Goal: Information Seeking & Learning: Learn about a topic

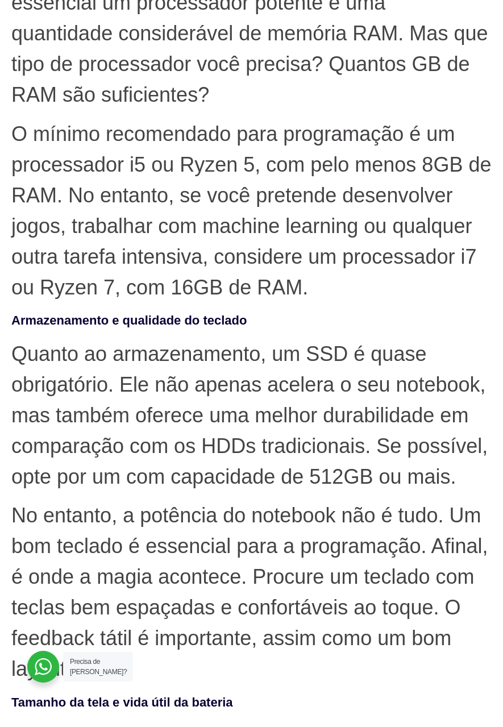
scroll to position [1068, 0]
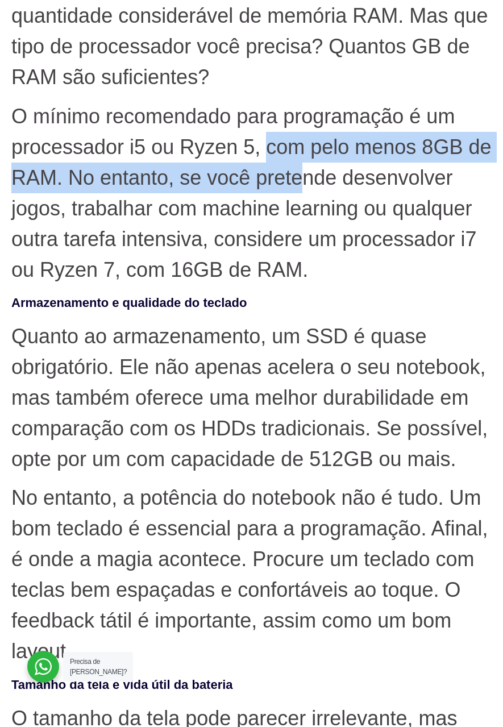
drag, startPoint x: 270, startPoint y: 148, endPoint x: 302, endPoint y: 173, distance: 40.8
click at [302, 173] on p "O mínimo recomendado para programação é um processador i5 ou Ryzen 5, com pelo …" at bounding box center [251, 193] width 480 height 184
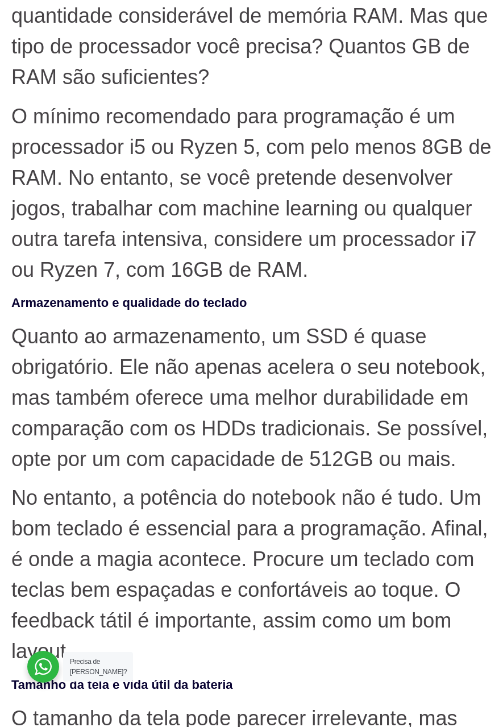
click at [298, 195] on p "O mínimo recomendado para programação é um processador i5 ou Ryzen 5, com pelo …" at bounding box center [251, 193] width 480 height 184
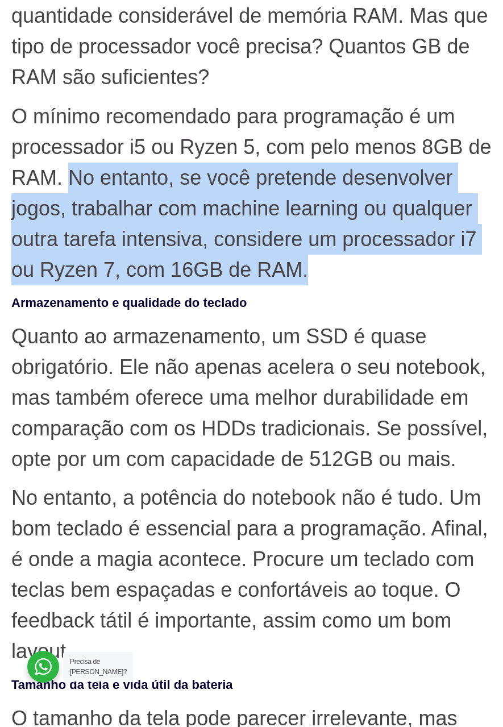
drag, startPoint x: 71, startPoint y: 175, endPoint x: 485, endPoint y: 268, distance: 423.9
click at [485, 268] on p "O mínimo recomendado para programação é um processador i5 ou Ryzen 5, com pelo …" at bounding box center [251, 193] width 480 height 184
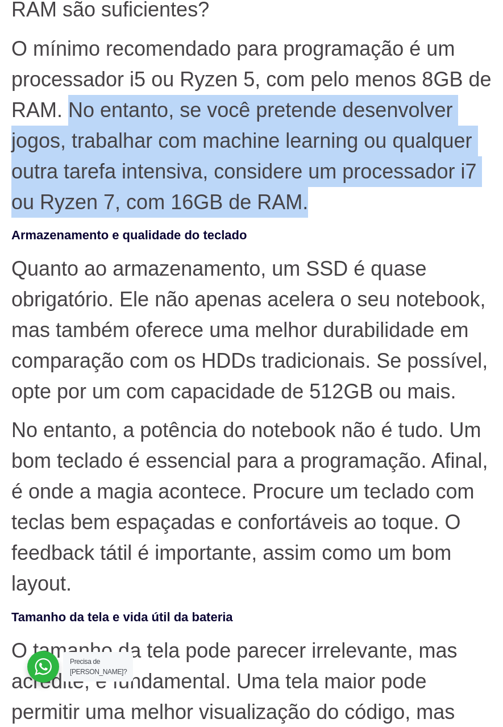
scroll to position [1239, 0]
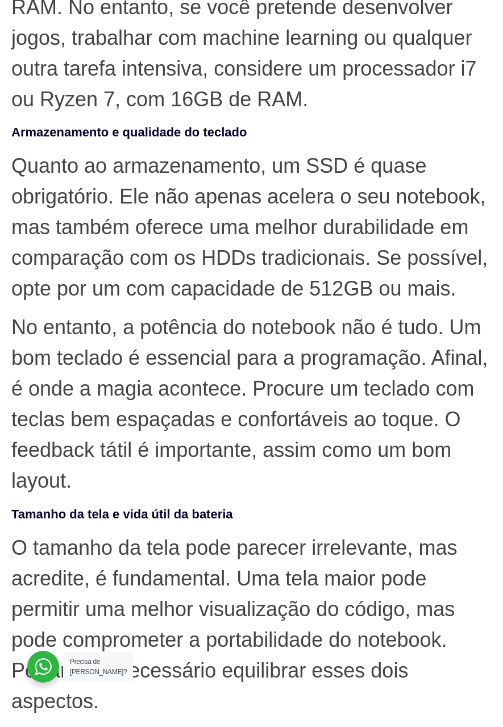
click at [11, 166] on p "Quanto ao armazenamento, um SSD é quase obrigatório. Ele não apenas acelera o s…" at bounding box center [251, 227] width 480 height 153
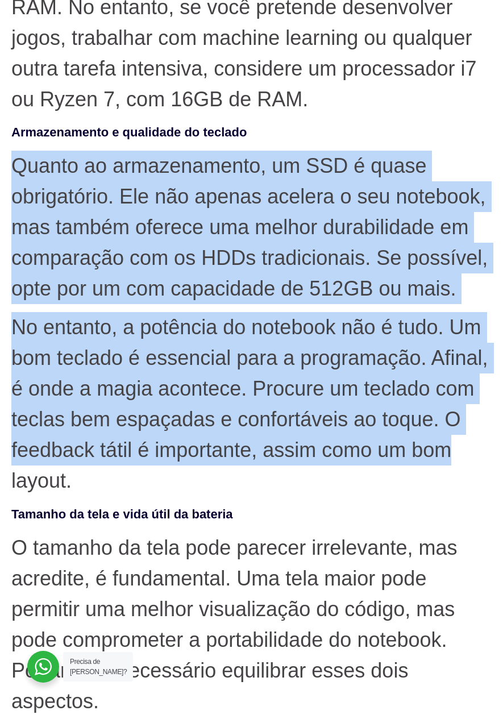
drag, startPoint x: 19, startPoint y: 164, endPoint x: 460, endPoint y: 453, distance: 527.8
click at [111, 203] on p "Quanto ao armazenamento, um SSD é quase obrigatório. Ele não apenas acelera o s…" at bounding box center [251, 227] width 480 height 153
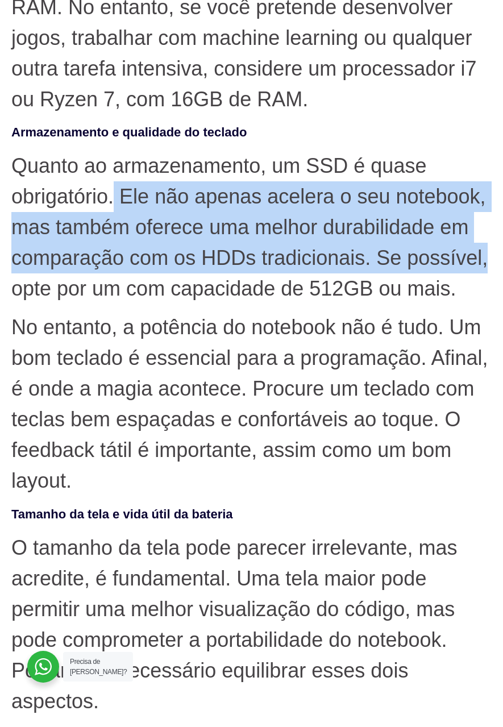
drag, startPoint x: 115, startPoint y: 198, endPoint x: 503, endPoint y: 266, distance: 394.6
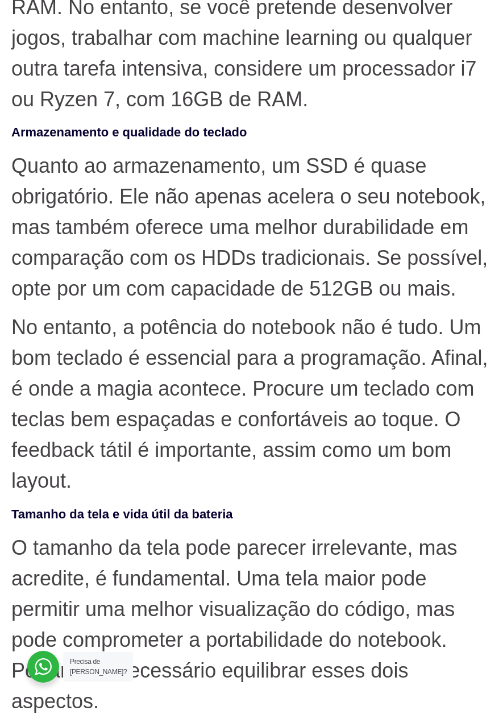
click at [404, 327] on p "No entanto, a potência do notebook não é tudo. Um bom teclado é essencial para …" at bounding box center [251, 404] width 480 height 184
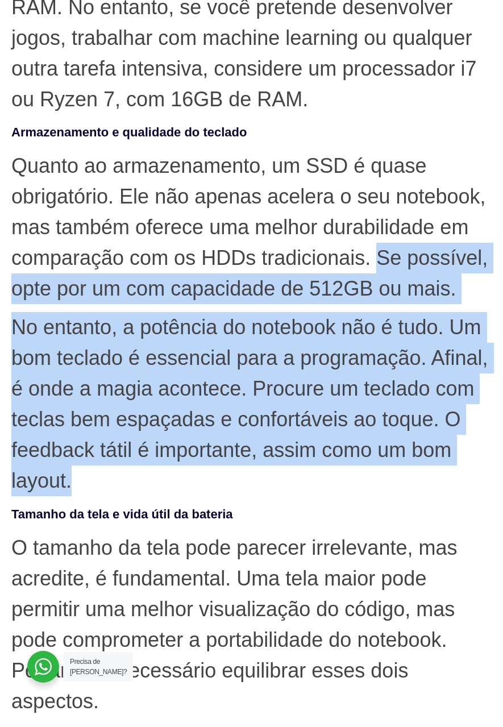
drag, startPoint x: 382, startPoint y: 252, endPoint x: 432, endPoint y: 480, distance: 233.7
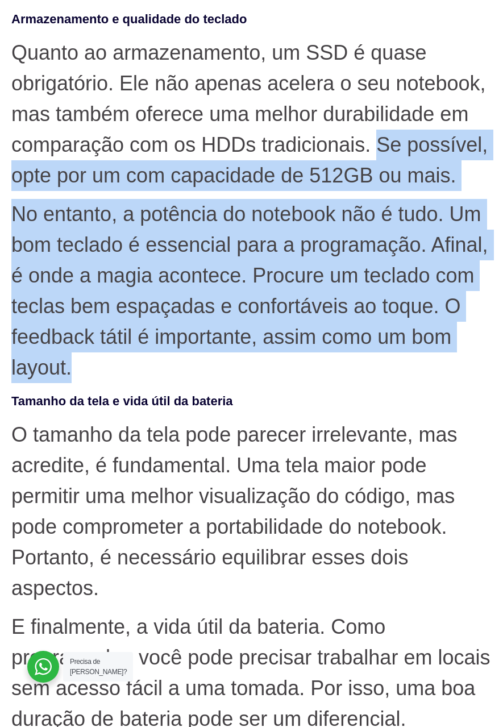
scroll to position [1352, 0]
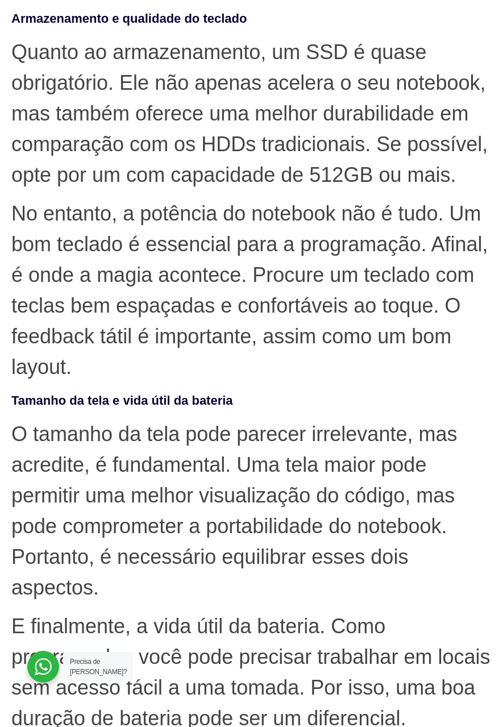
click at [388, 436] on p "O tamanho da tela pode parecer irrelevante, mas acredite, é fundamental. Uma te…" at bounding box center [251, 511] width 480 height 184
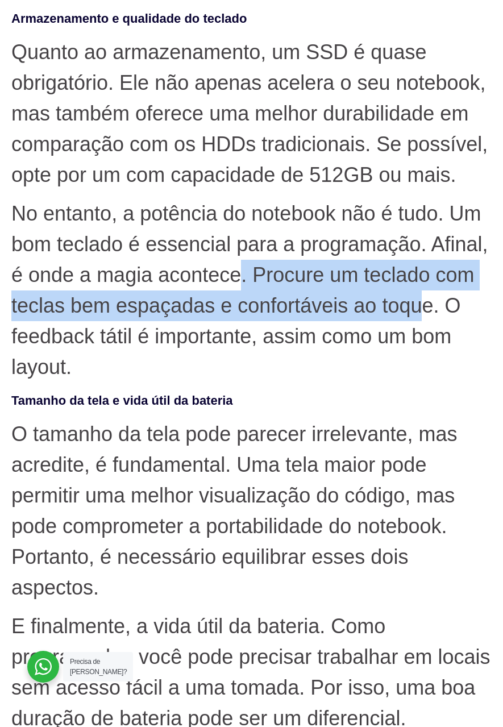
drag, startPoint x: 244, startPoint y: 276, endPoint x: 427, endPoint y: 298, distance: 184.4
click at [424, 298] on p "No entanto, a potência do notebook não é tudo. Um bom teclado é essencial para …" at bounding box center [251, 290] width 480 height 184
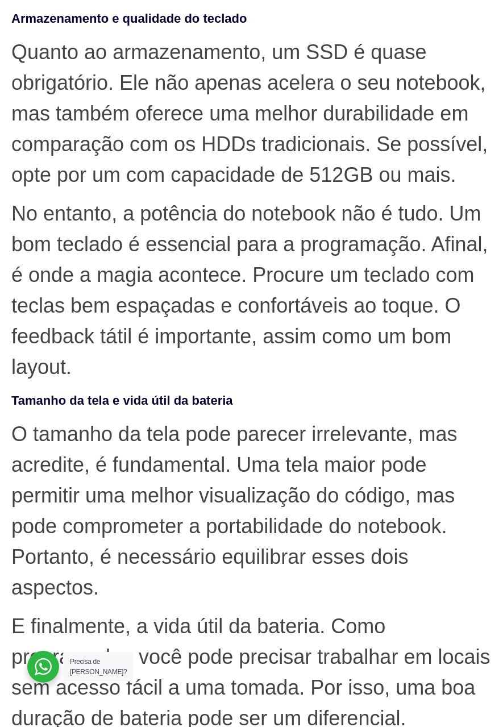
click at [456, 305] on p "No entanto, a potência do notebook não é tudo. Um bom teclado é essencial para …" at bounding box center [251, 290] width 480 height 184
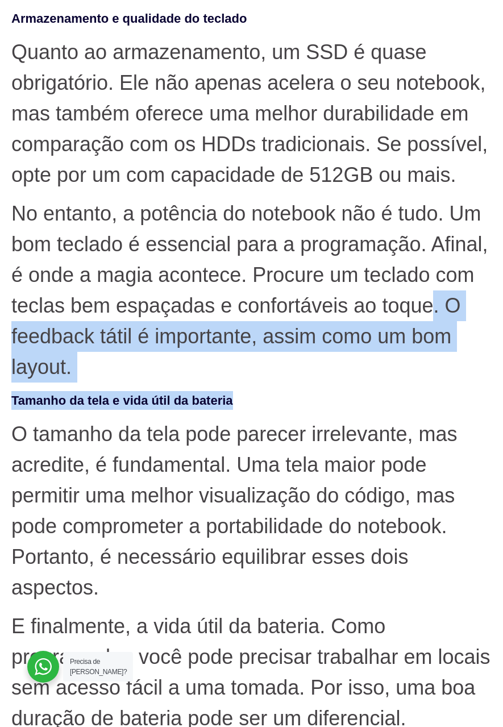
drag, startPoint x: 435, startPoint y: 305, endPoint x: 418, endPoint y: 395, distance: 91.9
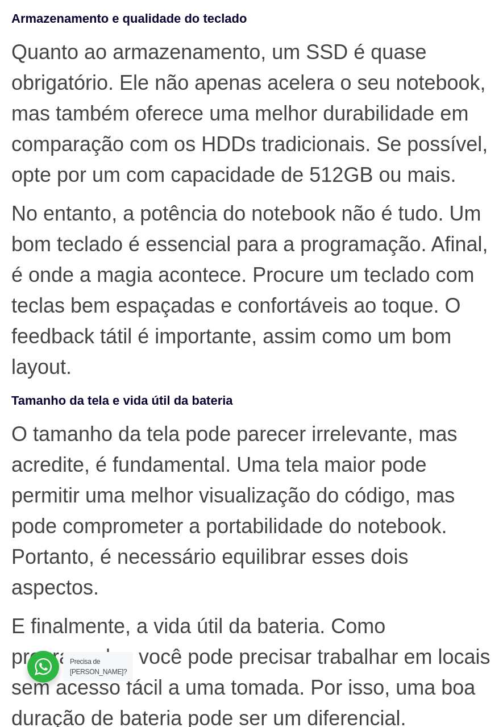
click at [382, 448] on p "O tamanho da tela pode parecer irrelevante, mas acredite, é fundamental. Uma te…" at bounding box center [251, 511] width 480 height 184
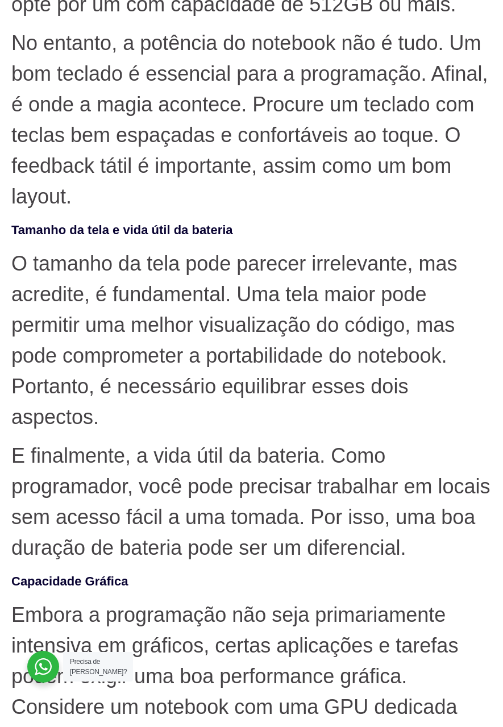
scroll to position [1693, 0]
